Goal: Information Seeking & Learning: Learn about a topic

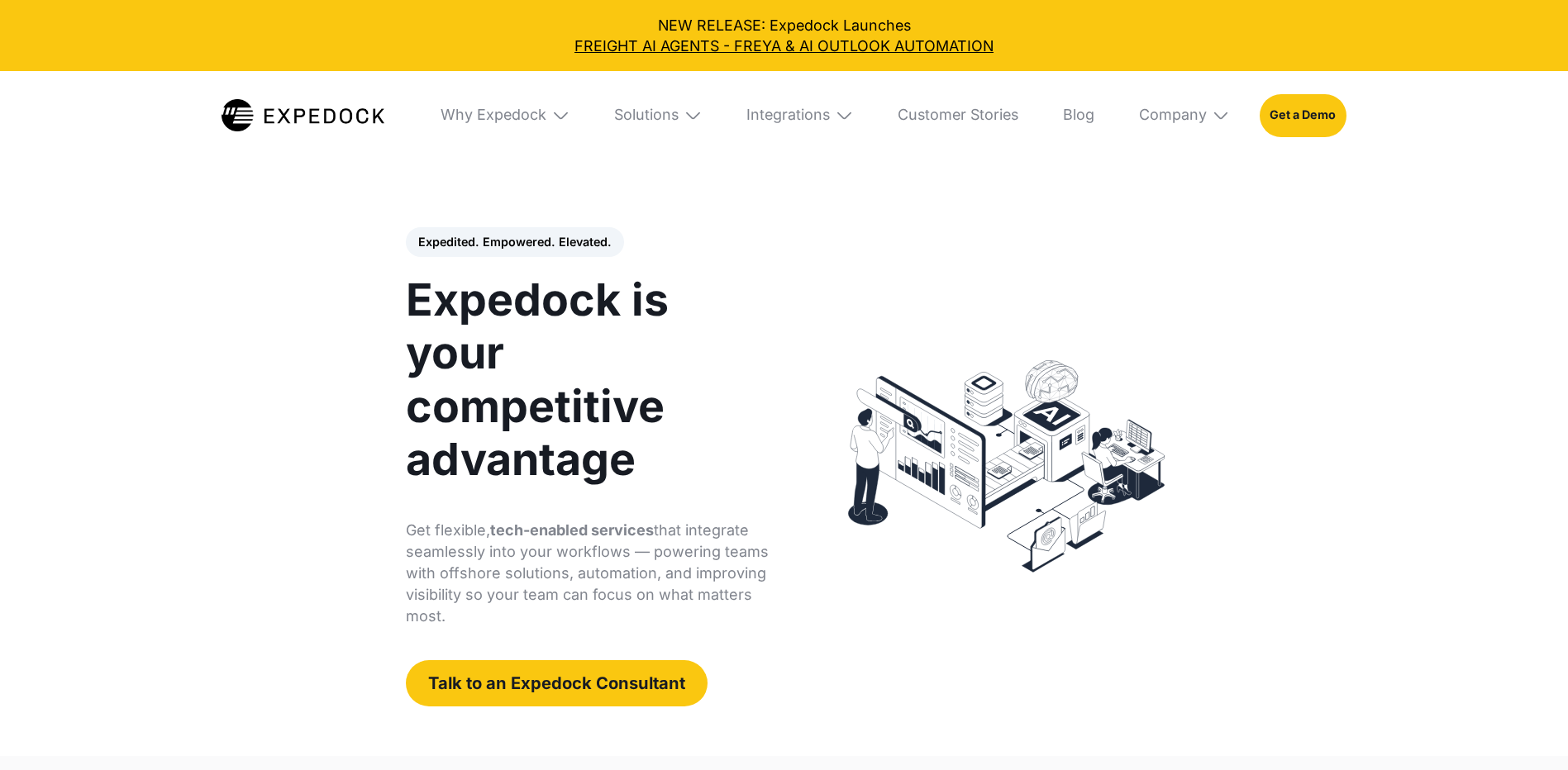
select select
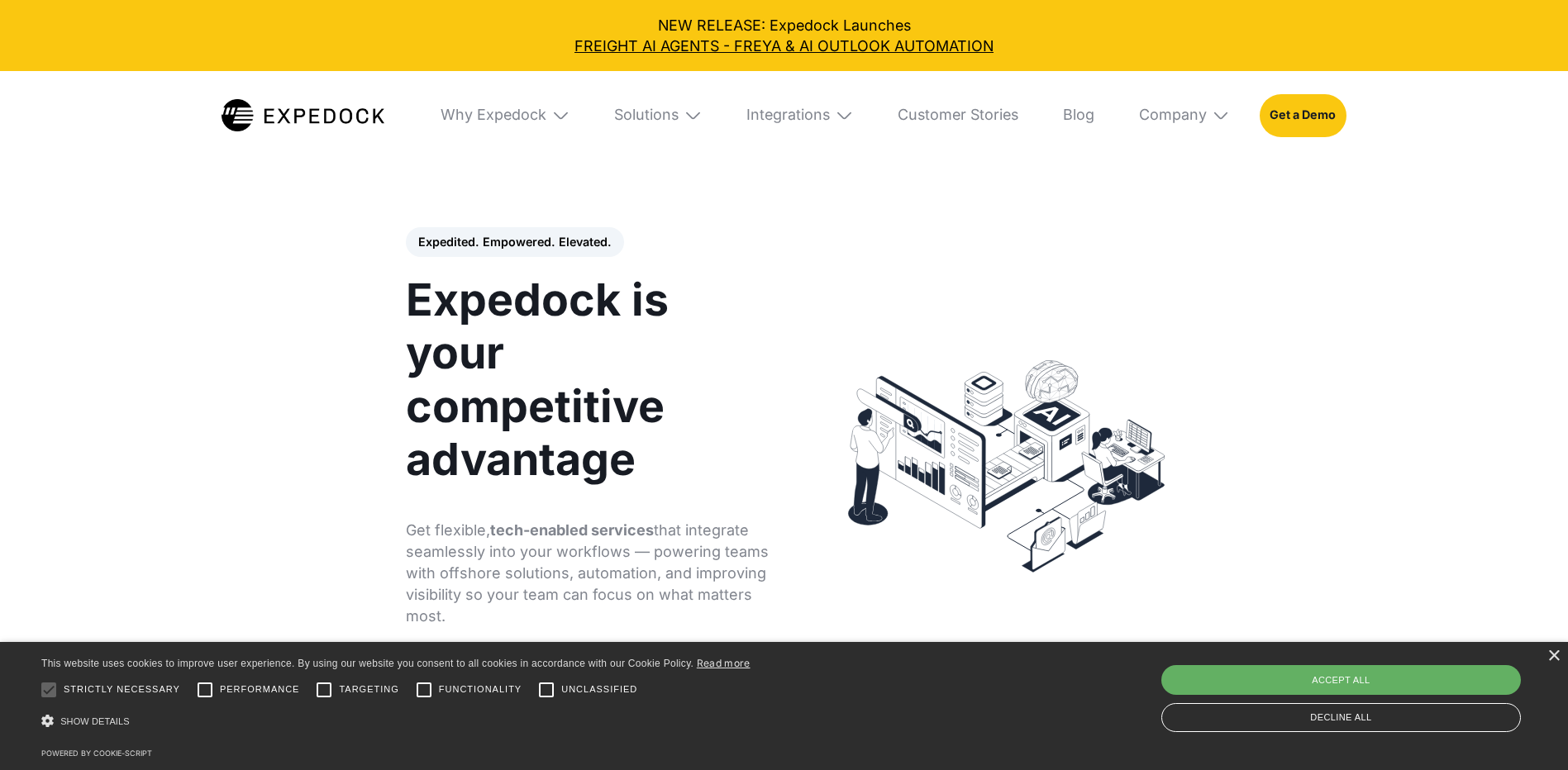
click at [1222, 688] on div "Accept all" at bounding box center [1342, 680] width 360 height 30
checkbox input "true"
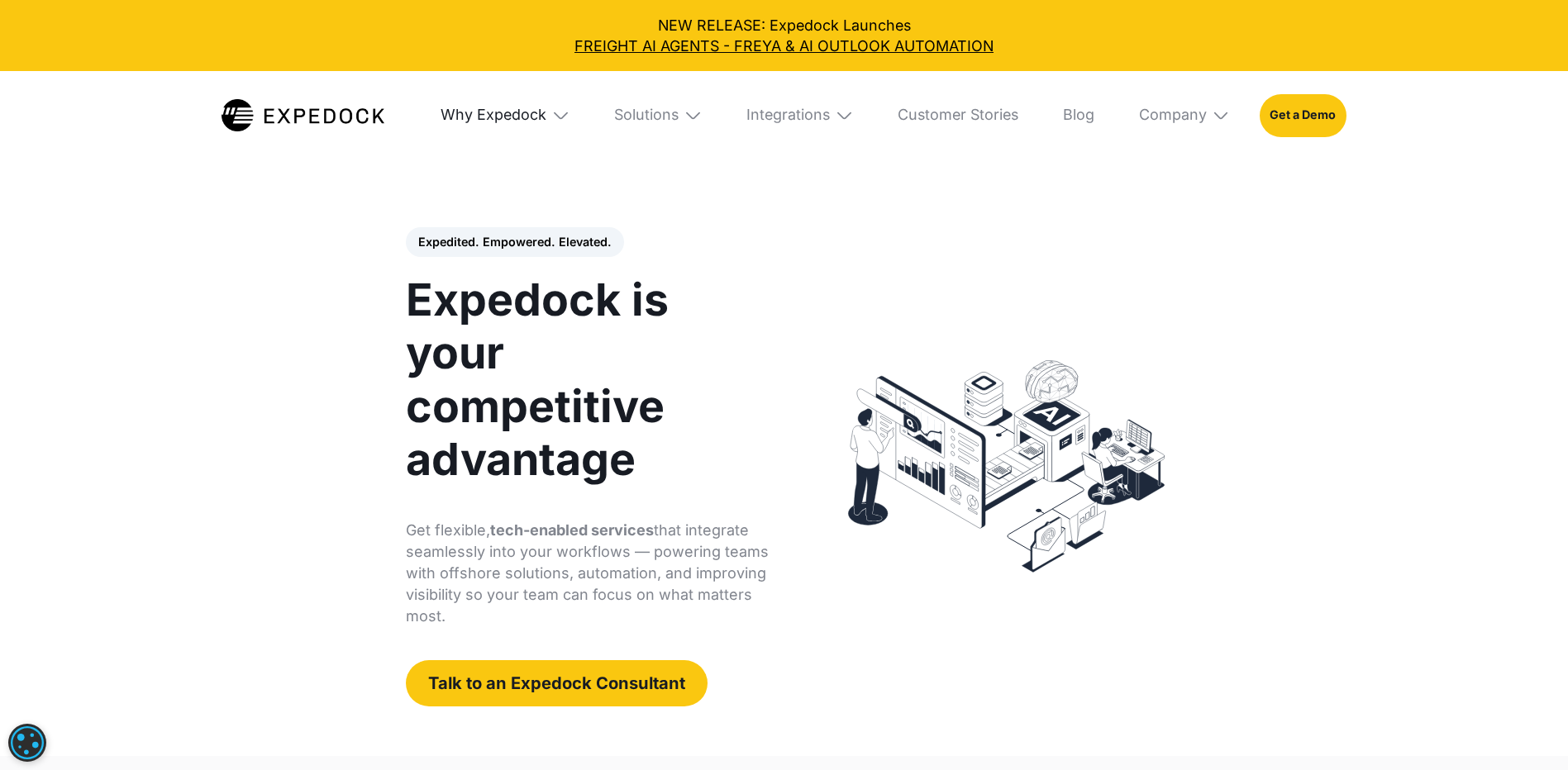
click at [518, 116] on div "Why Expedock" at bounding box center [494, 115] width 106 height 18
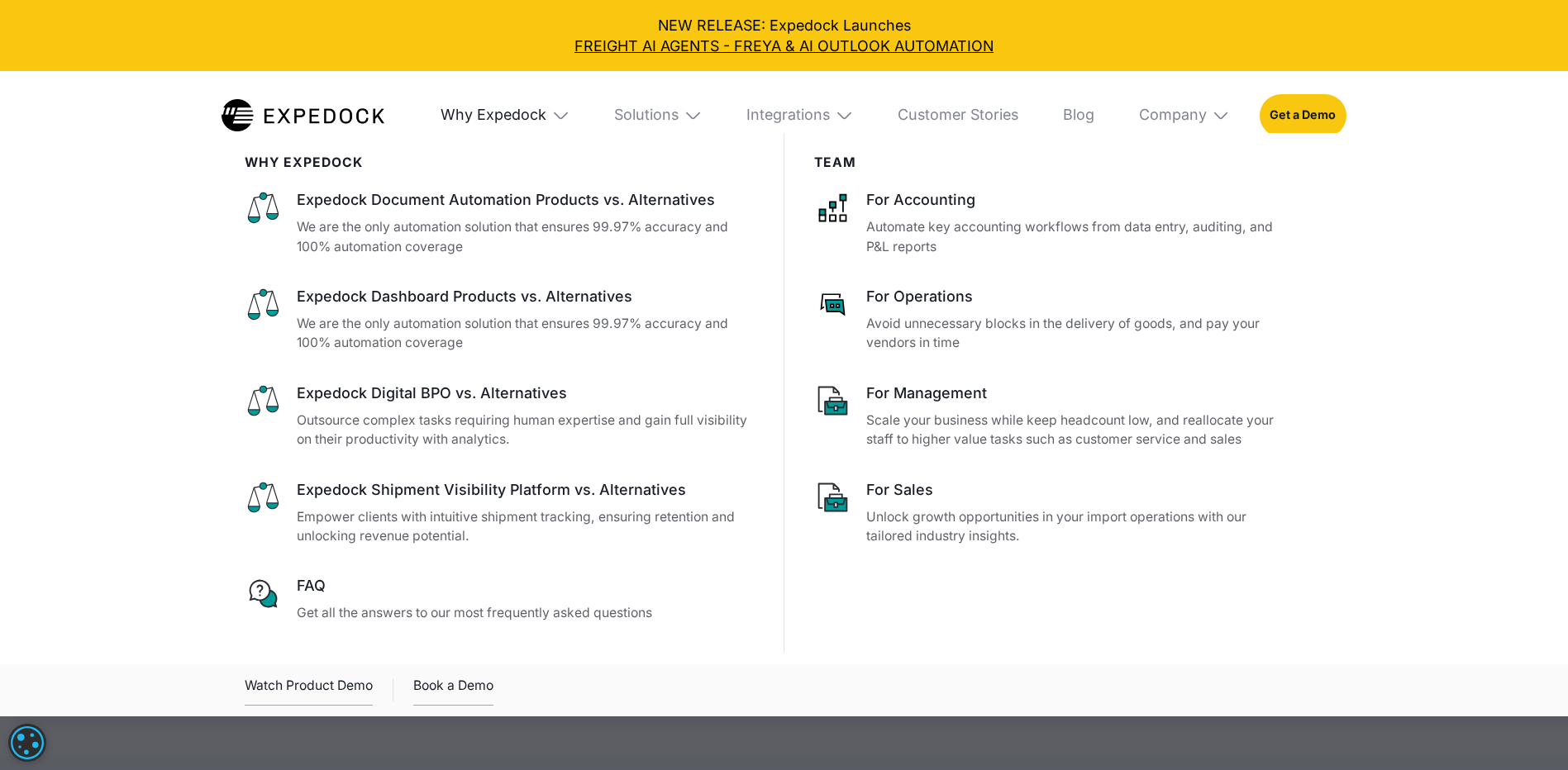
click at [518, 116] on div "Why Expedock" at bounding box center [494, 115] width 106 height 18
